Goal: Download file/media

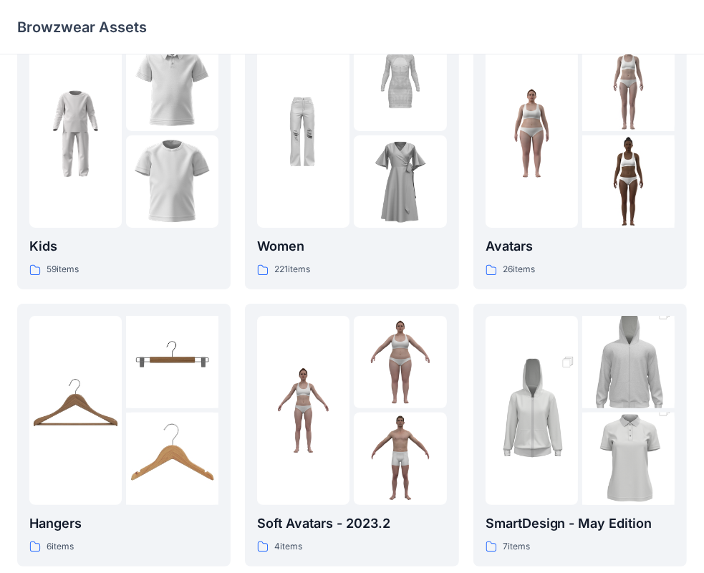
scroll to position [37, 0]
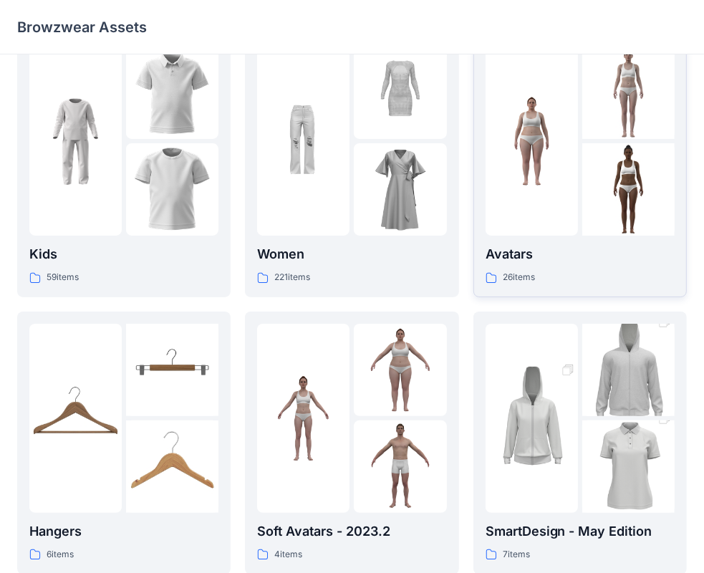
click at [629, 196] on img at bounding box center [628, 189] width 92 height 92
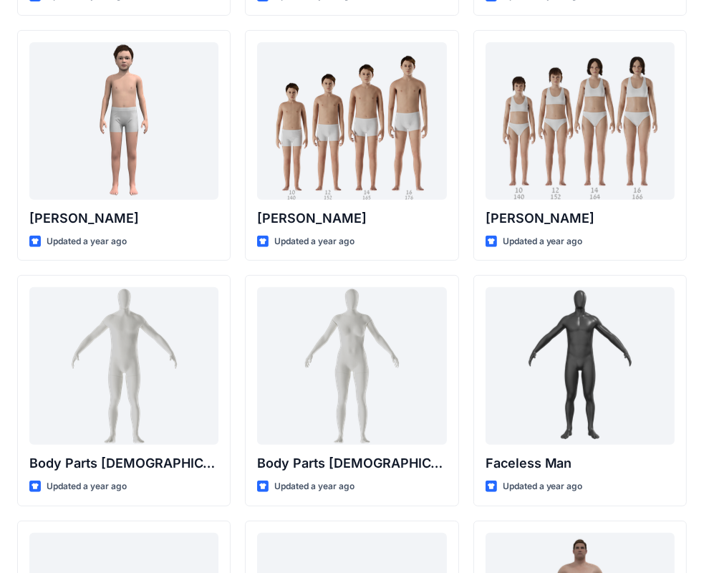
scroll to position [318, 0]
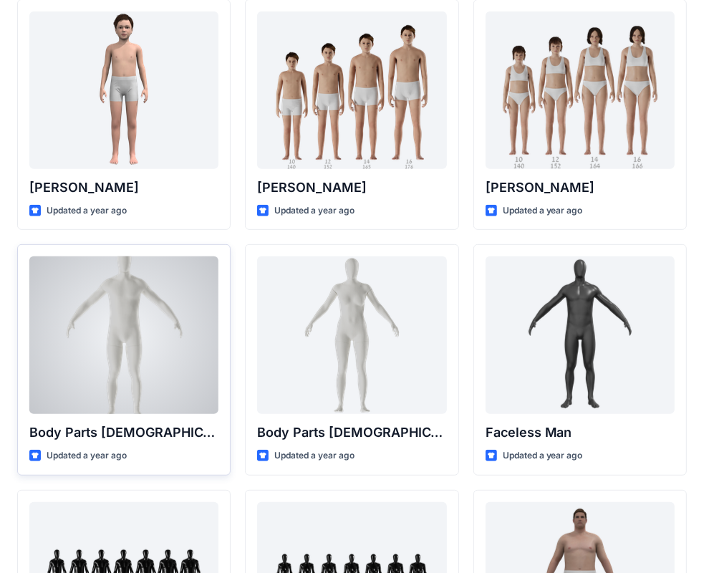
click at [112, 429] on p "Body Parts [DEMOGRAPHIC_DATA]" at bounding box center [123, 432] width 189 height 20
click at [127, 349] on div at bounding box center [123, 334] width 189 height 157
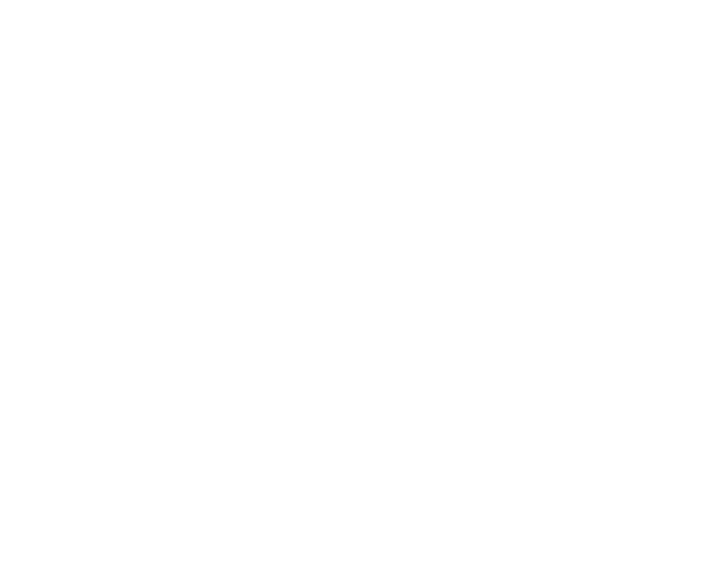
click at [127, 349] on div at bounding box center [358, 286] width 716 height 573
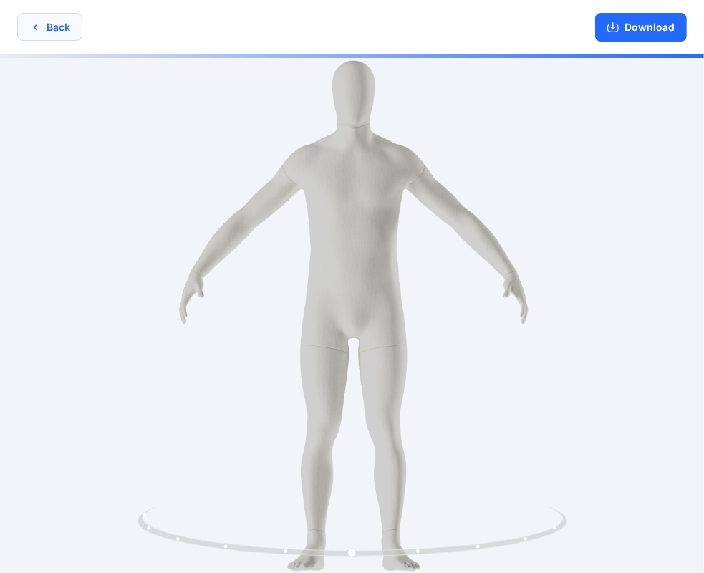
click at [31, 26] on icon "button" at bounding box center [34, 26] width 11 height 11
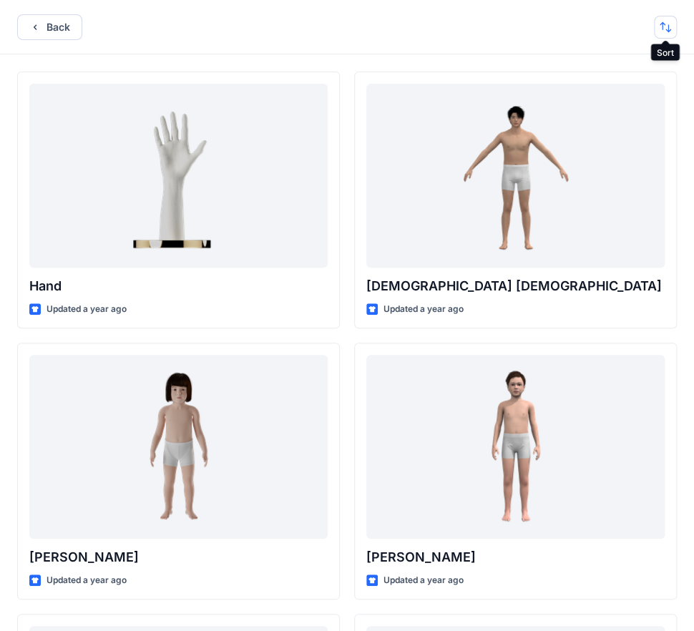
click at [668, 29] on button "button" at bounding box center [665, 27] width 23 height 23
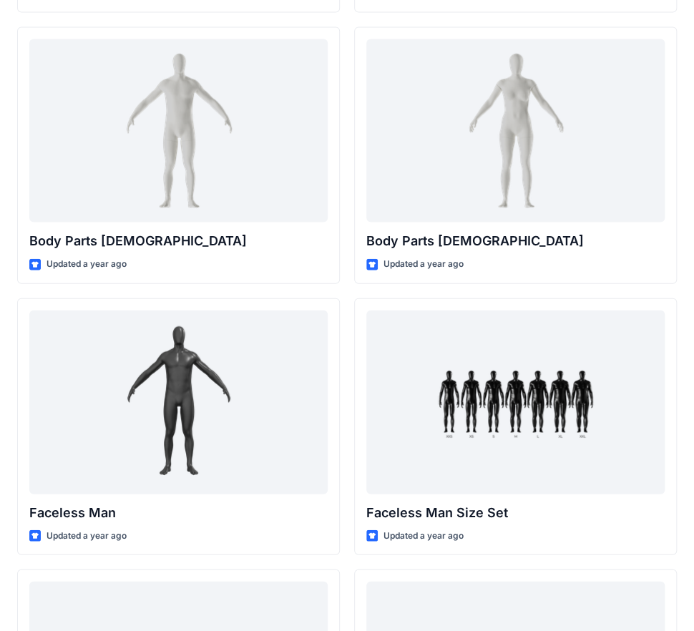
scroll to position [863, 0]
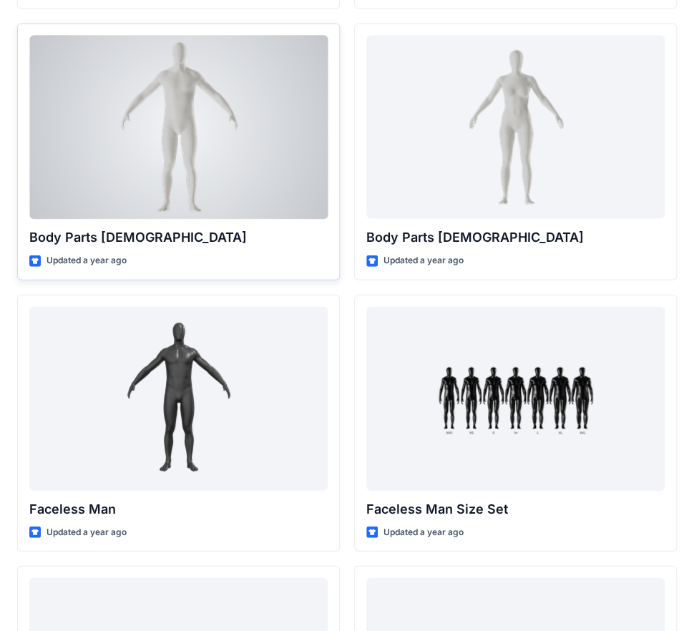
click at [224, 167] on div at bounding box center [178, 127] width 298 height 184
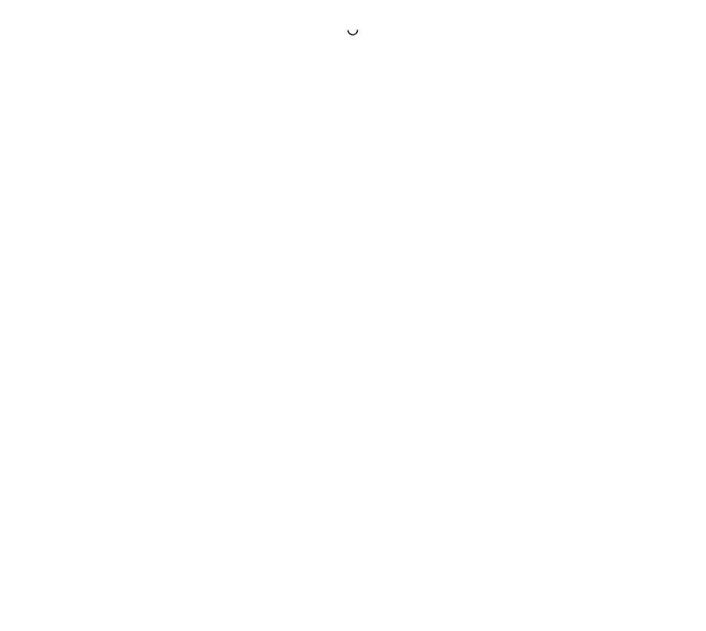
click at [224, 167] on div at bounding box center [353, 315] width 706 height 631
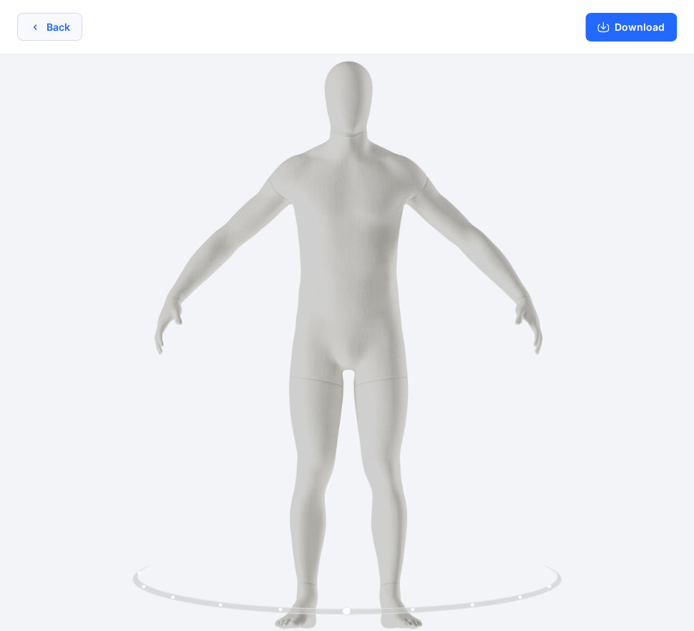
click at [59, 24] on button "Back" at bounding box center [49, 27] width 65 height 28
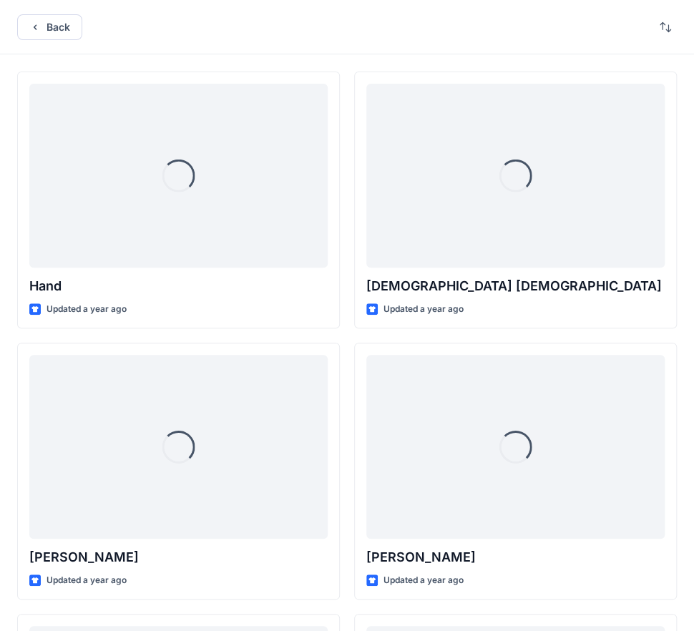
scroll to position [863, 0]
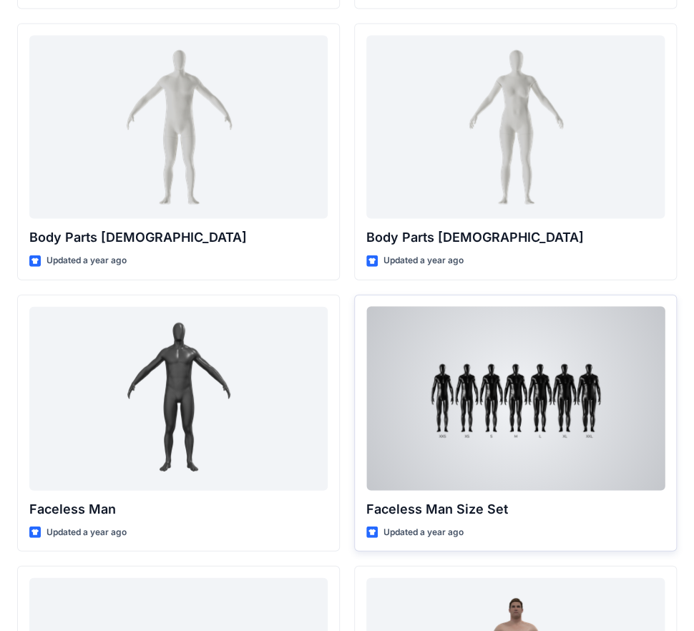
click at [550, 438] on div at bounding box center [515, 398] width 298 height 184
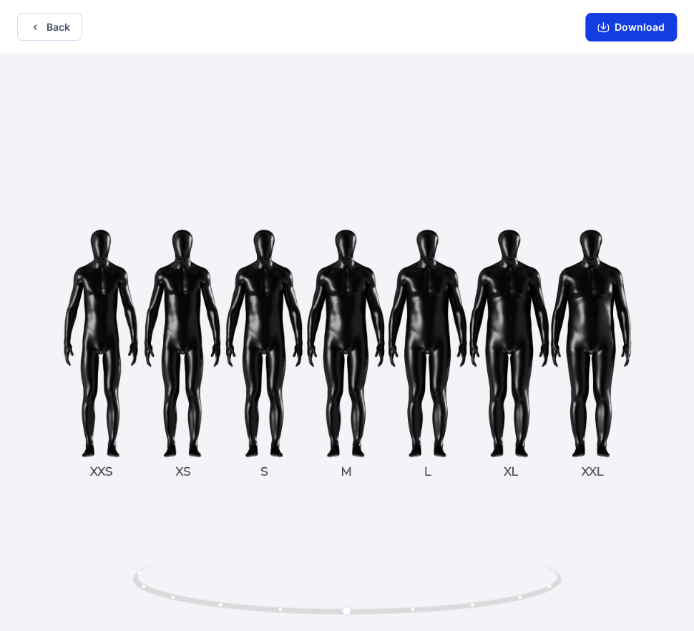
click at [614, 31] on button "Download" at bounding box center [631, 27] width 92 height 29
click at [34, 26] on icon "button" at bounding box center [34, 26] width 11 height 11
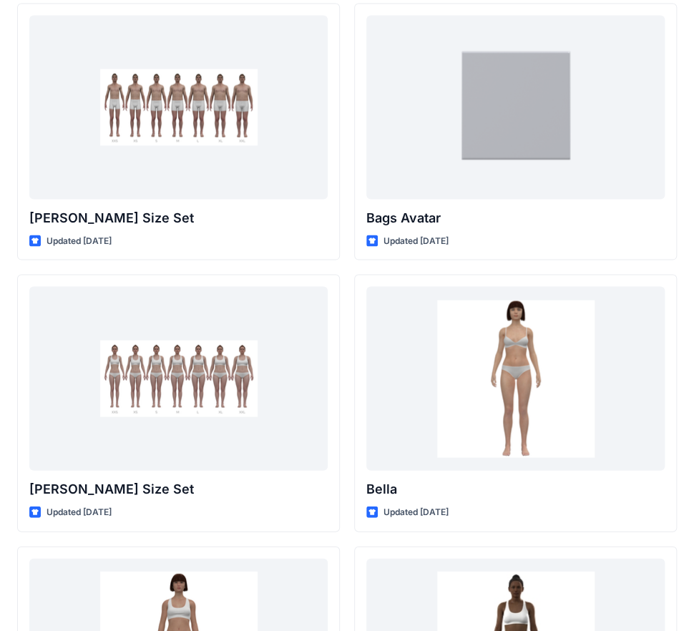
scroll to position [2492, 0]
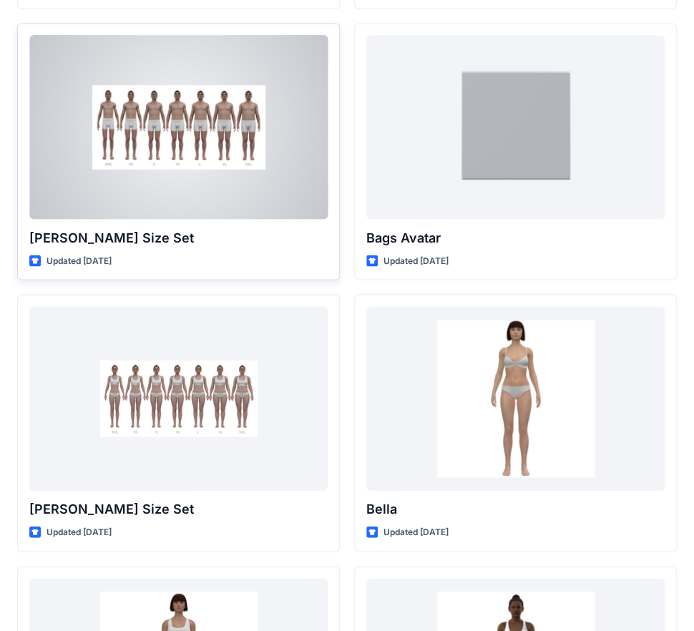
click at [189, 209] on div at bounding box center [178, 127] width 298 height 184
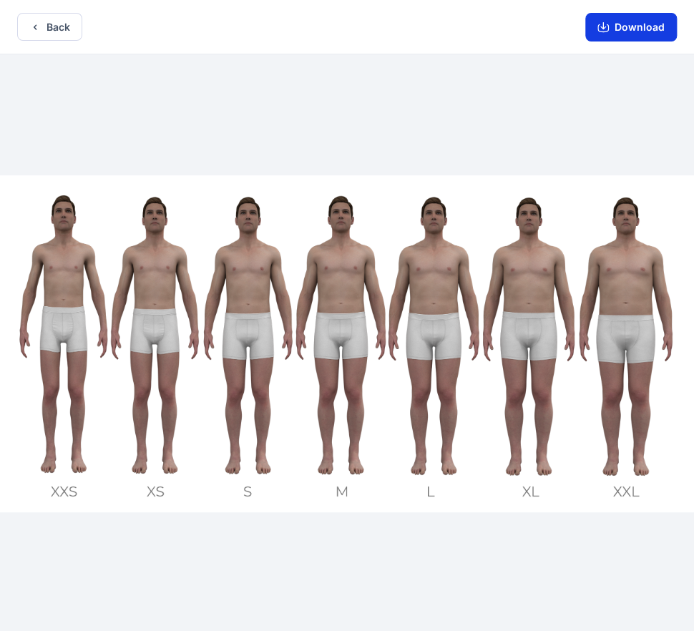
click at [633, 24] on button "Download" at bounding box center [631, 27] width 92 height 29
